Goal: Complete application form

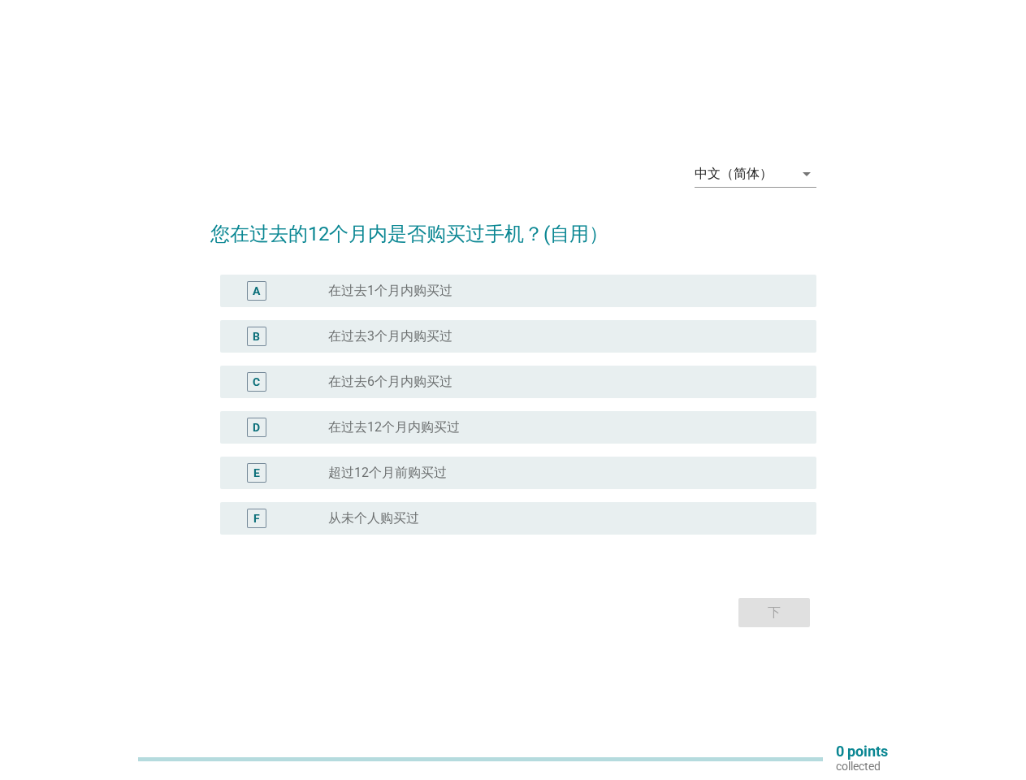
click at [514, 390] on div "radio_button_unchecked 在过去6个月内购买过" at bounding box center [565, 382] width 475 height 20
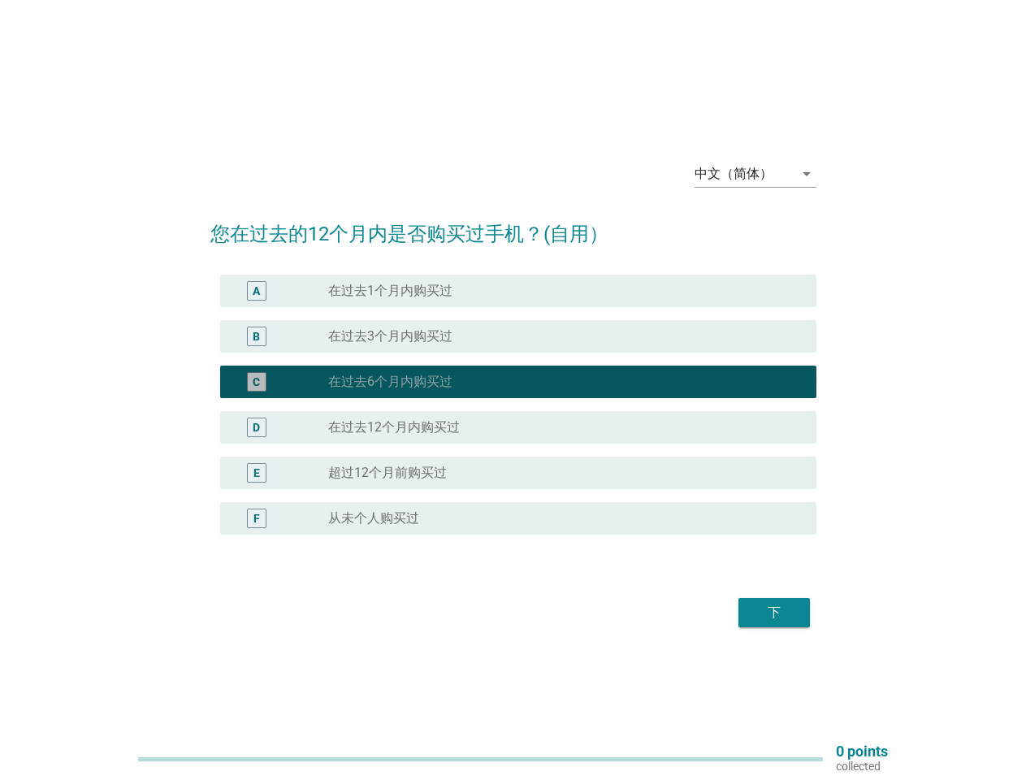
click at [756, 174] on div "中文（简体）" at bounding box center [734, 174] width 78 height 15
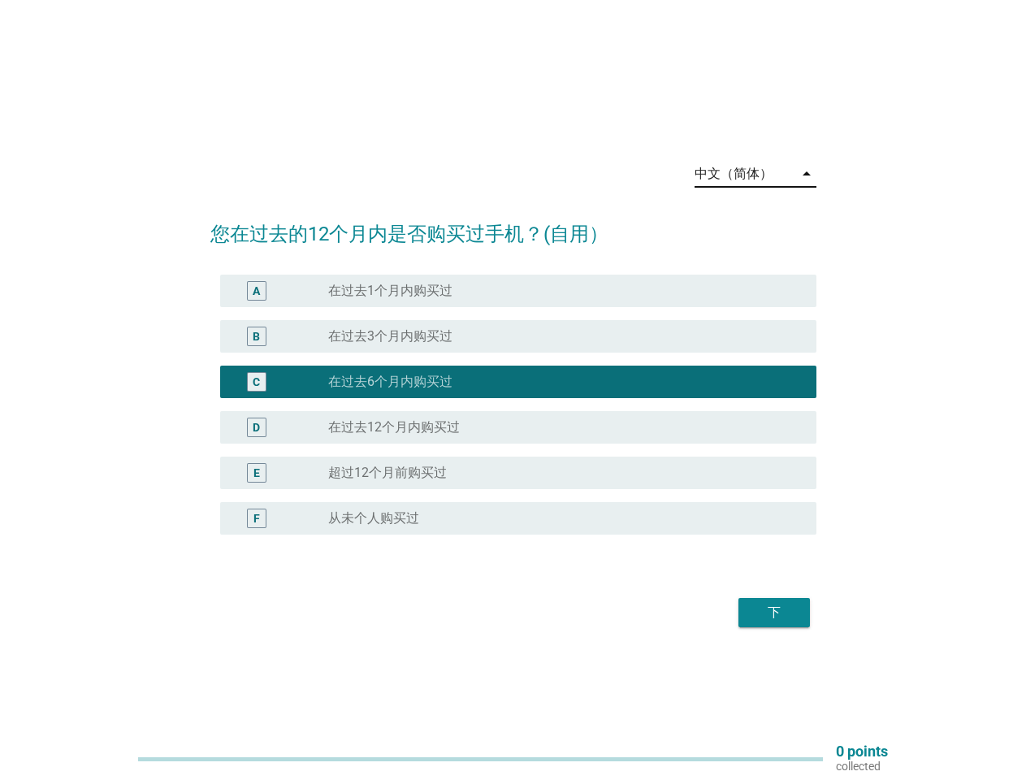
click at [514, 414] on div "D radio_button_unchecked 在过去12个月内购买过" at bounding box center [518, 427] width 596 height 33
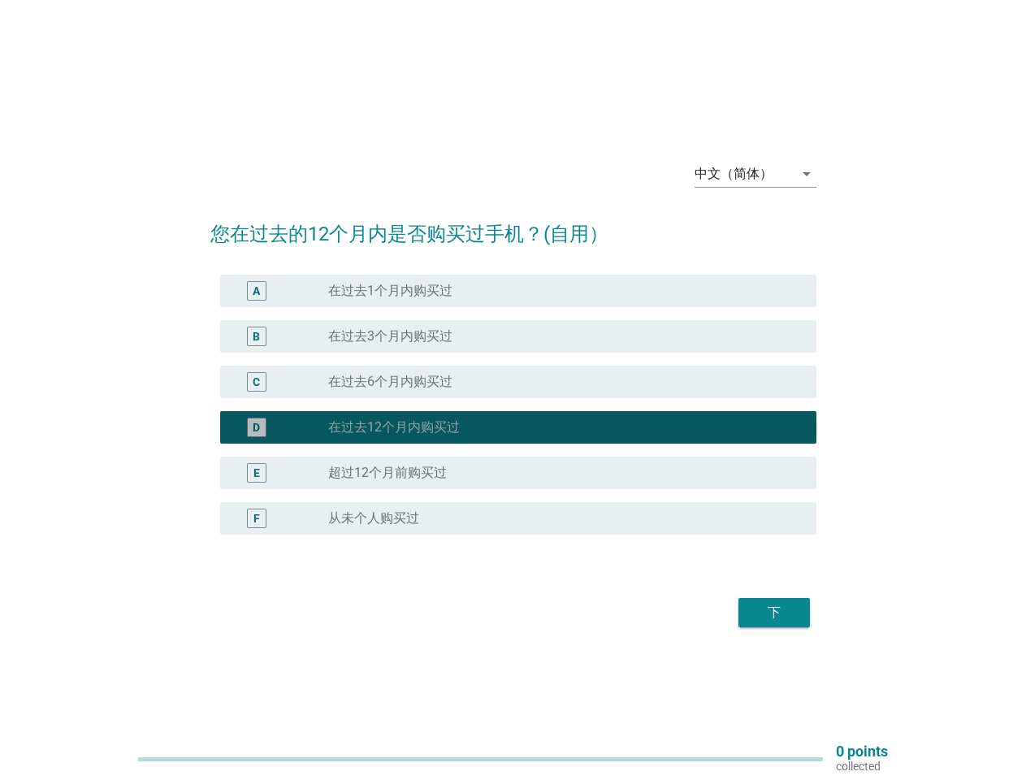
click at [514, 405] on div "D radio_button_checked 在过去12个月内购买过" at bounding box center [513, 428] width 606 height 46
click at [518, 291] on div "radio_button_unchecked 在过去1个月内购买过" at bounding box center [559, 291] width 462 height 16
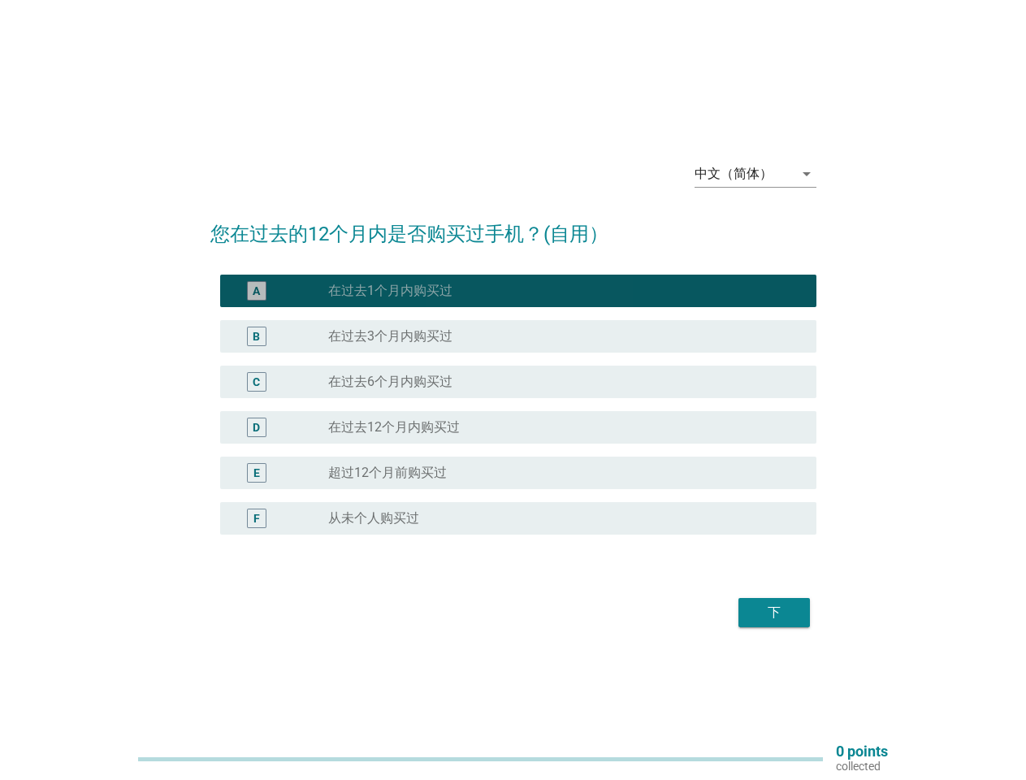
click at [390, 291] on label "在过去1个月内购买过" at bounding box center [390, 291] width 124 height 16
click at [518, 336] on div "radio_button_unchecked 在过去3个月内购买过" at bounding box center [559, 336] width 462 height 16
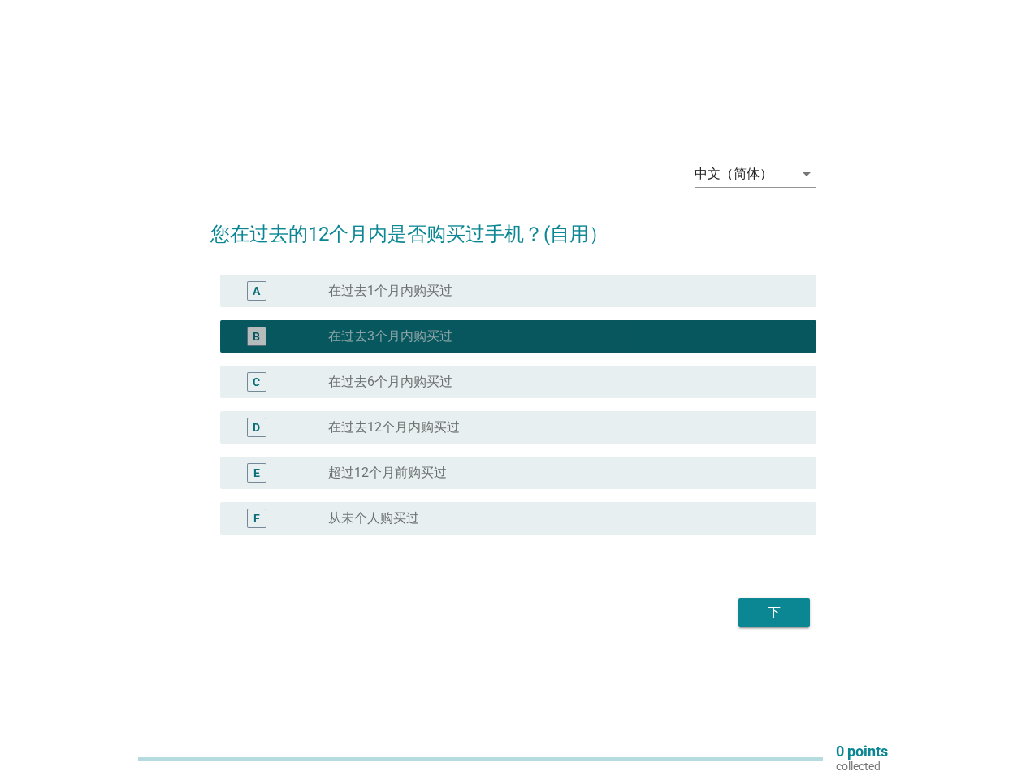
click at [390, 336] on label "在过去3个月内购买过" at bounding box center [390, 336] width 124 height 16
click at [518, 382] on div "radio_button_unchecked 在过去6个月内购买过" at bounding box center [559, 382] width 462 height 16
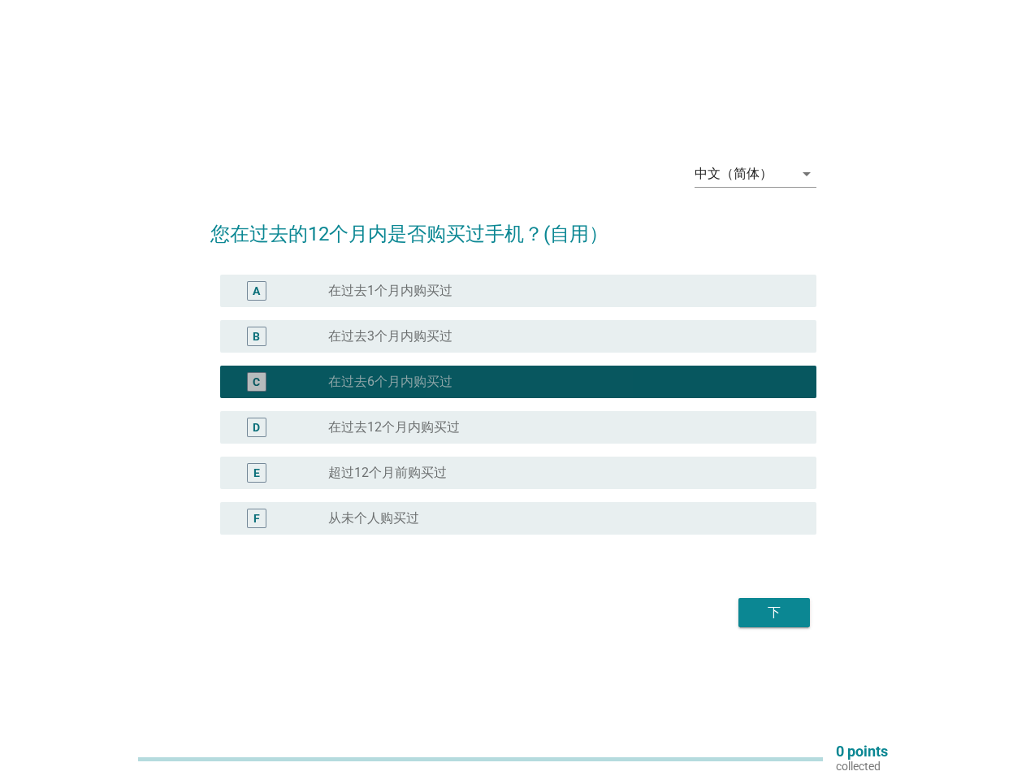
click at [390, 382] on label "在过去6个月内购买过" at bounding box center [390, 382] width 124 height 16
